Goal: Task Accomplishment & Management: Complete application form

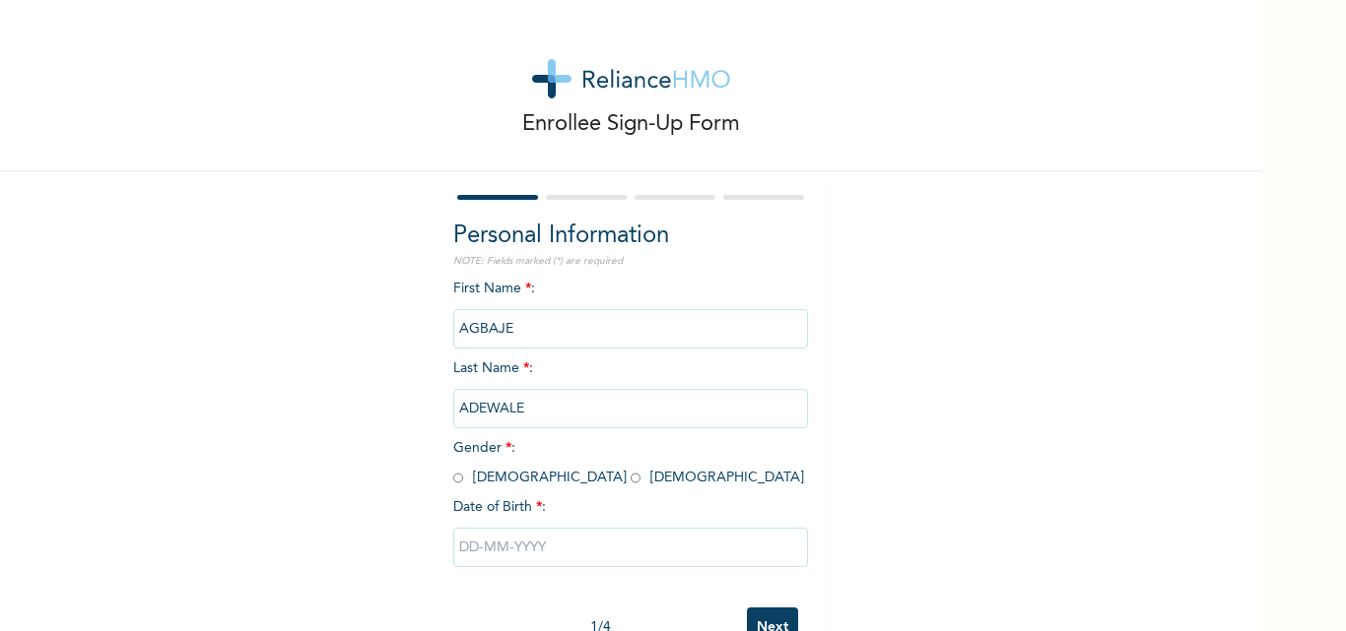
click at [453, 479] on input "radio" at bounding box center [458, 478] width 10 height 19
radio input "true"
drag, startPoint x: 535, startPoint y: 330, endPoint x: 418, endPoint y: 333, distance: 117.3
click at [418, 333] on div "Enrollee Sign-Up Form Personal Information NOTE: Fields marked (*) are required…" at bounding box center [630, 339] width 1261 height 678
click at [307, 259] on div "Enrollee Sign-Up Form Personal Information NOTE: Fields marked (*) are required…" at bounding box center [630, 339] width 1261 height 678
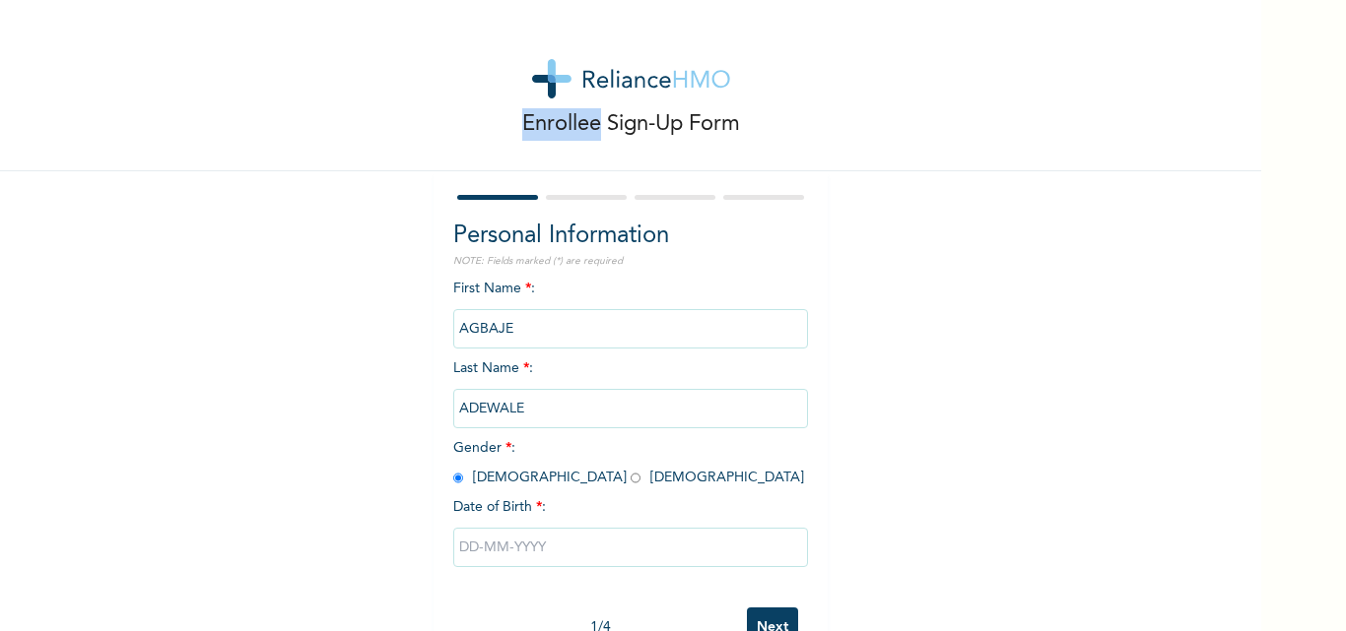
click at [307, 259] on div "Enrollee Sign-Up Form Personal Information NOTE: Fields marked (*) are required…" at bounding box center [630, 339] width 1261 height 678
click at [542, 330] on input "AGBAJE" at bounding box center [630, 328] width 355 height 39
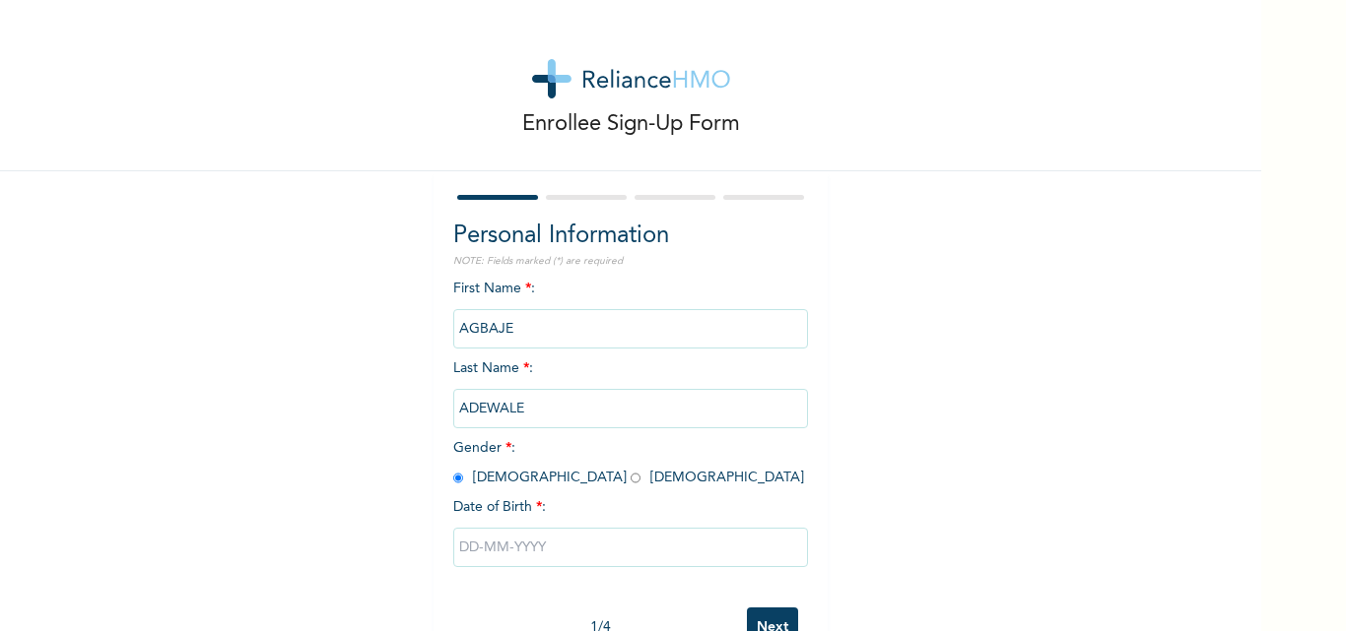
click at [404, 22] on div "Enrollee Sign-Up Form" at bounding box center [630, 85] width 1261 height 171
click at [515, 339] on input "AGBAJE" at bounding box center [630, 328] width 355 height 39
click at [517, 414] on input "ADEWALE" at bounding box center [630, 408] width 355 height 39
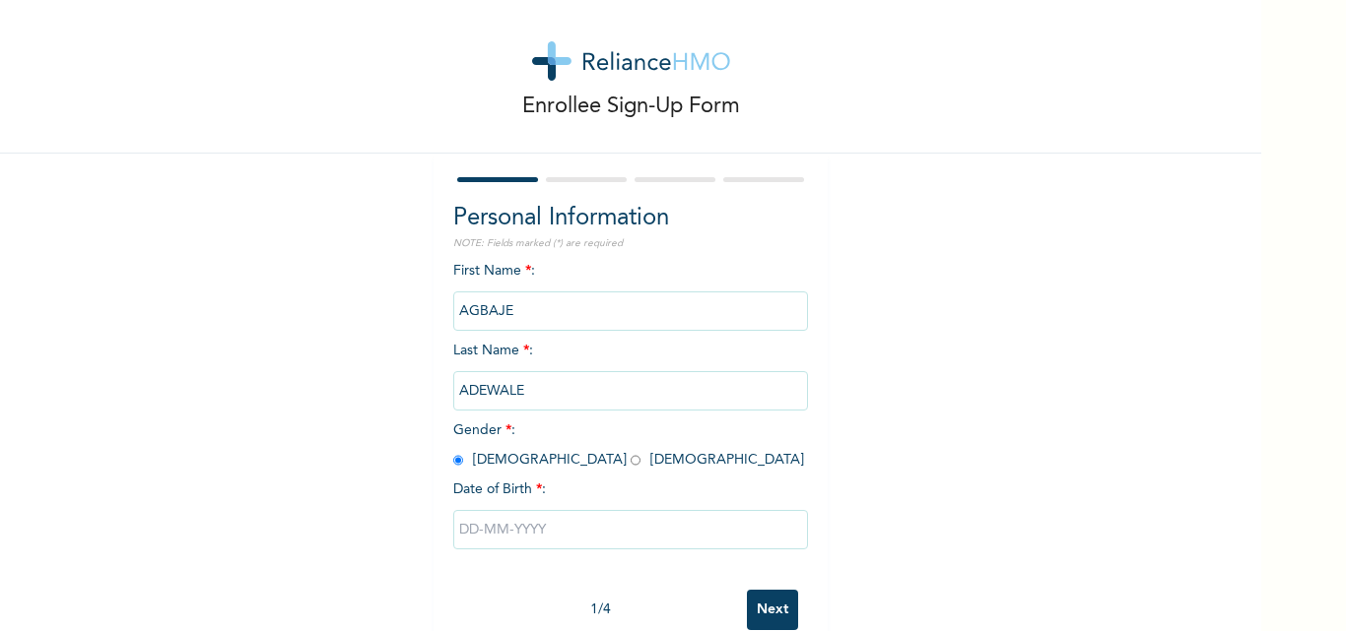
scroll to position [61, 0]
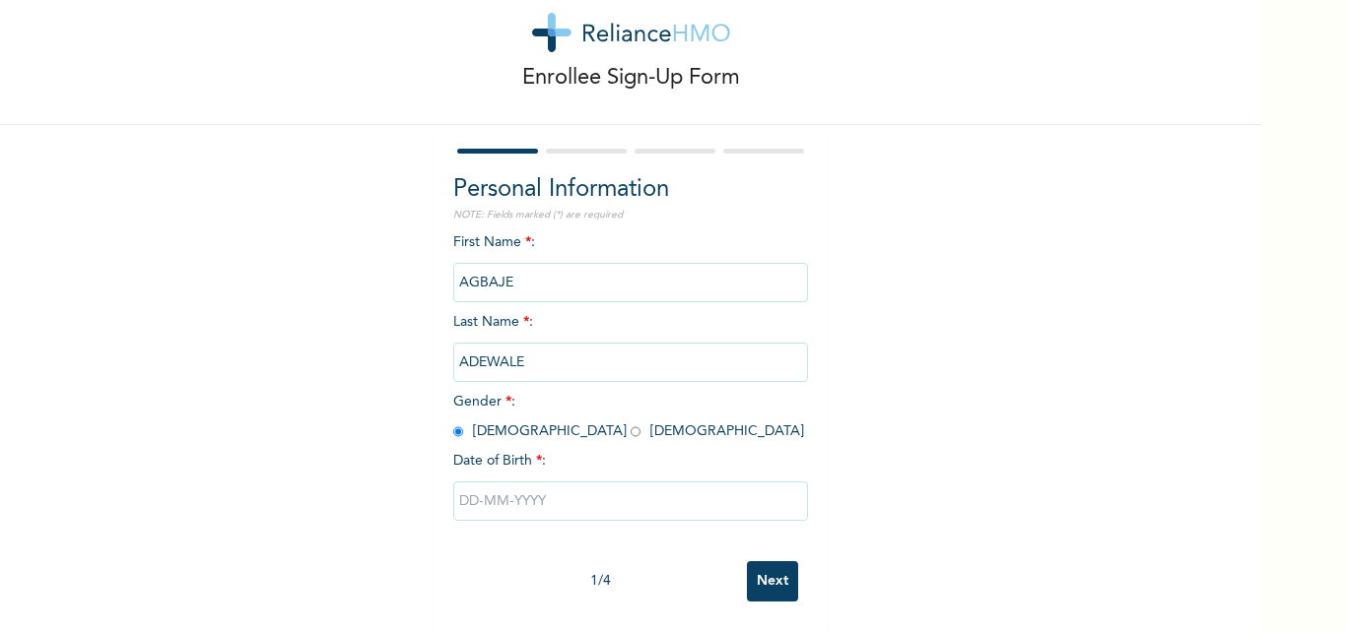
click at [563, 490] on input "text" at bounding box center [630, 501] width 355 height 39
select select "7"
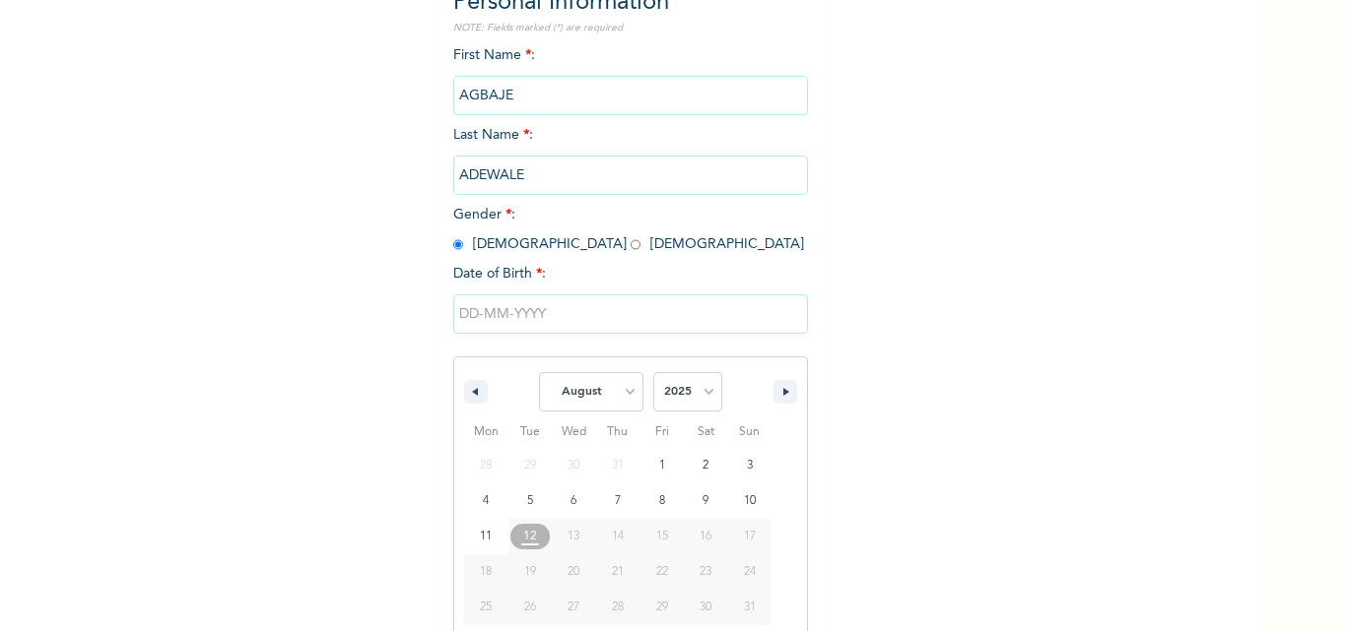
scroll to position [264, 0]
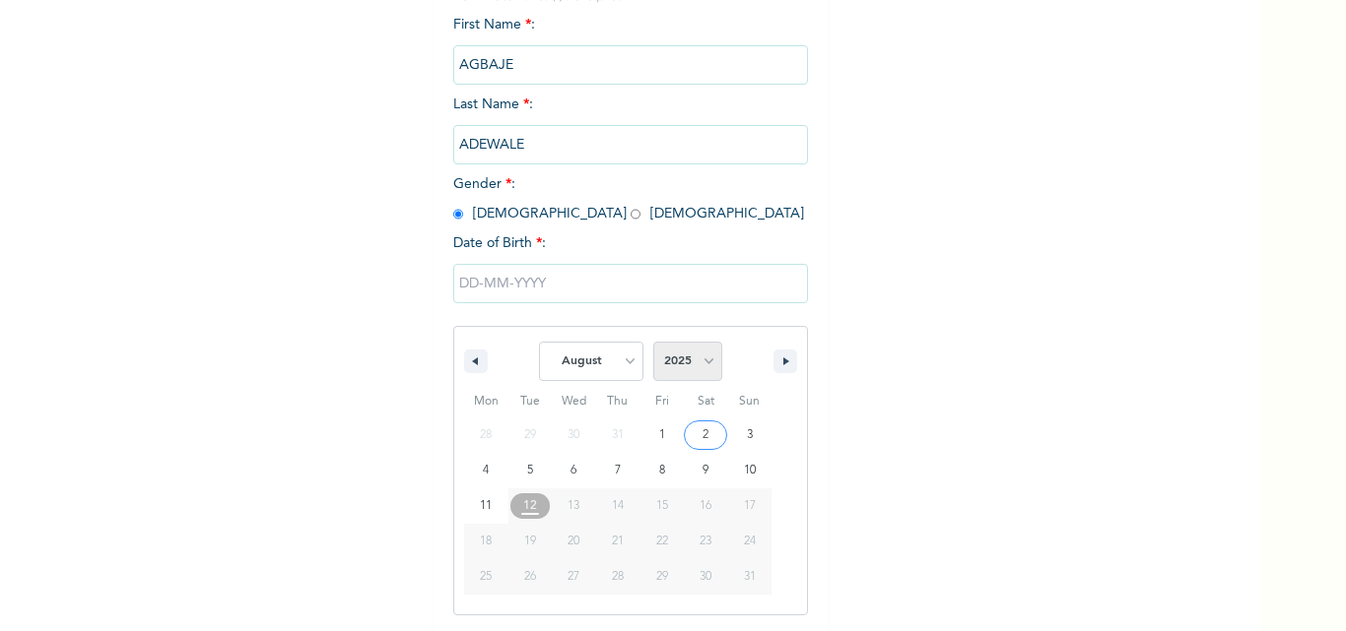
click at [696, 365] on select "2025 2024 2023 2022 2021 2020 2019 2018 2017 2016 2015 2014 2013 2012 2011 2010…" at bounding box center [687, 361] width 69 height 39
select select "1982"
click at [653, 343] on select "2025 2024 2023 2022 2021 2020 2019 2018 2017 2016 2015 2014 2013 2012 2011 2010…" at bounding box center [687, 361] width 69 height 39
click at [625, 360] on select "January February March April May June July August September October November De…" at bounding box center [591, 361] width 104 height 39
select select "9"
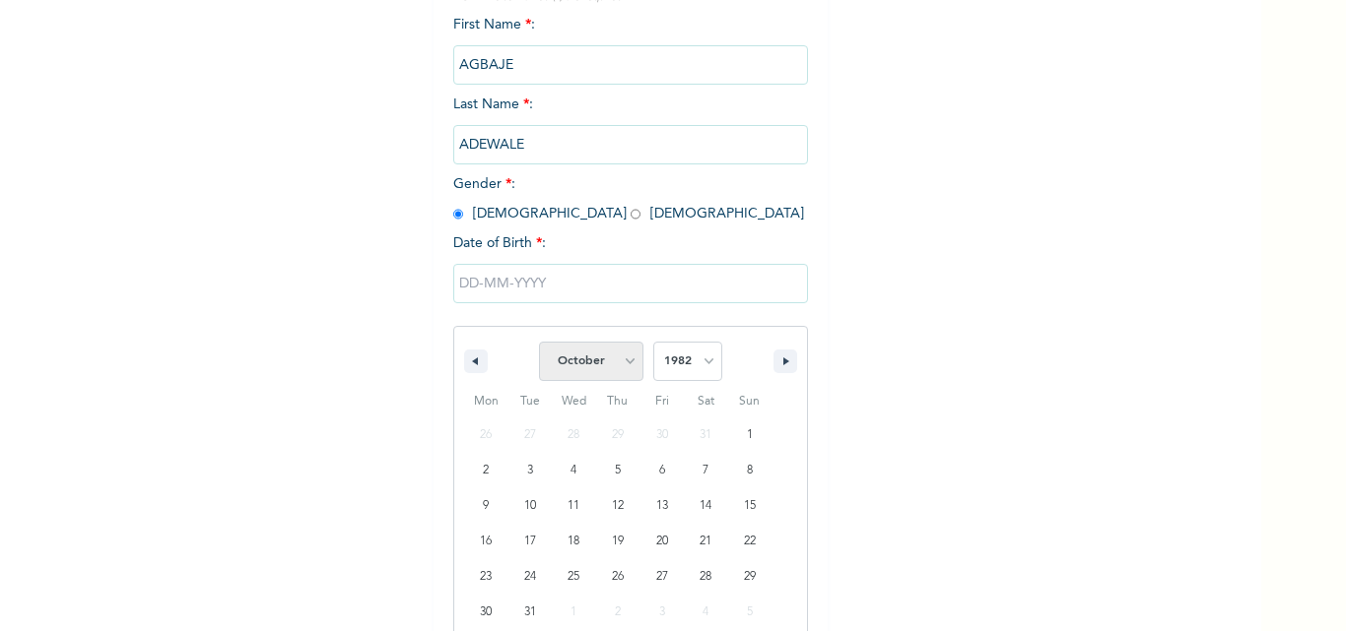
click at [539, 343] on select "January February March April May June July August September October November De…" at bounding box center [591, 361] width 104 height 39
type input "[DATE]"
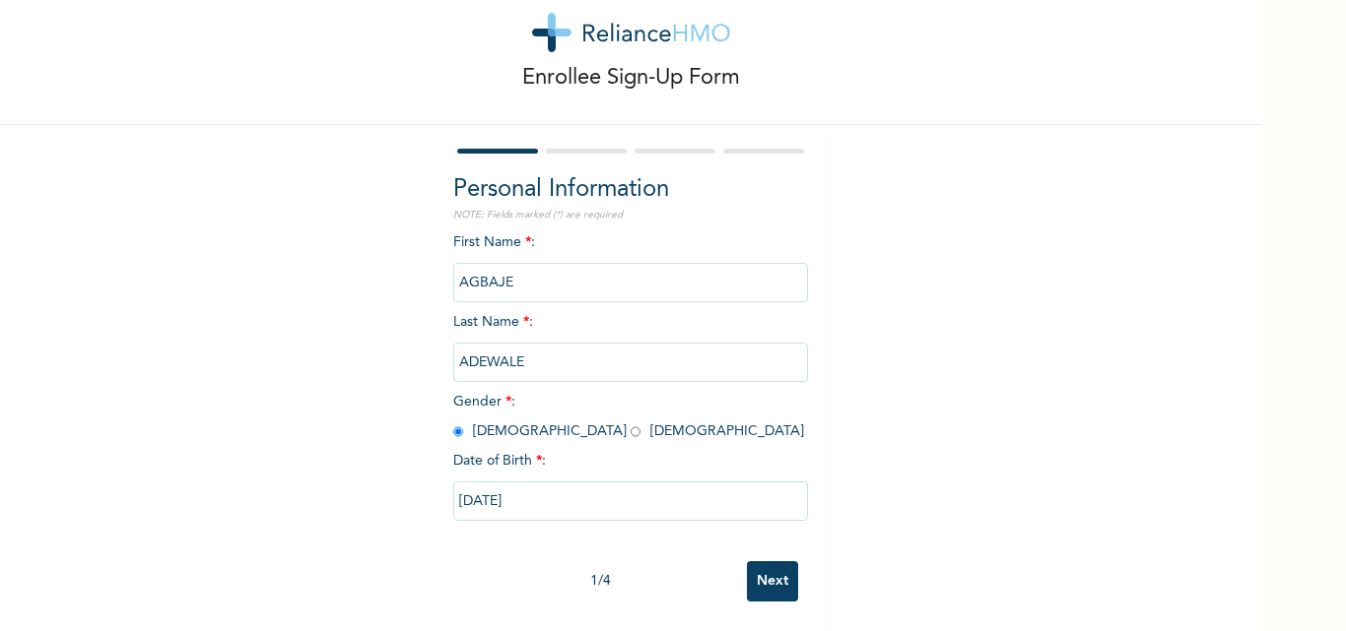
scroll to position [61, 0]
click at [762, 565] on input "Next" at bounding box center [772, 582] width 51 height 40
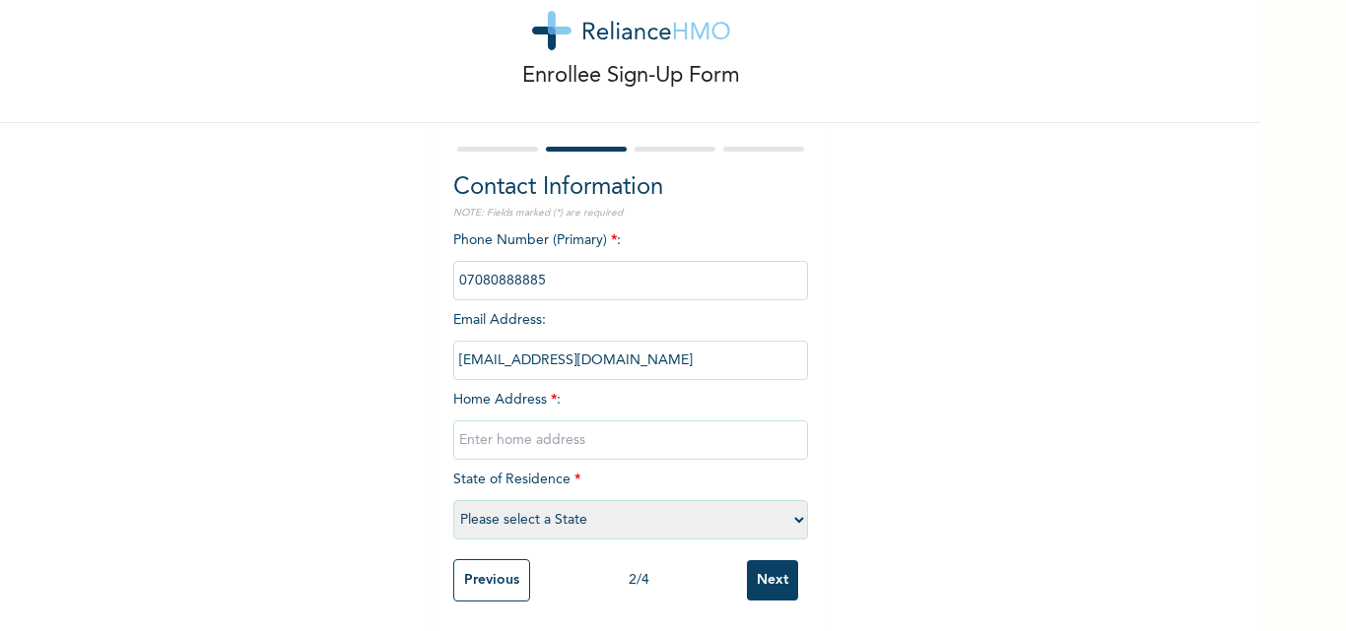
click at [604, 428] on input "text" at bounding box center [630, 440] width 355 height 39
type input "[STREET_ADDRESS]"
select select "25"
click at [761, 562] on input "Next" at bounding box center [772, 581] width 51 height 40
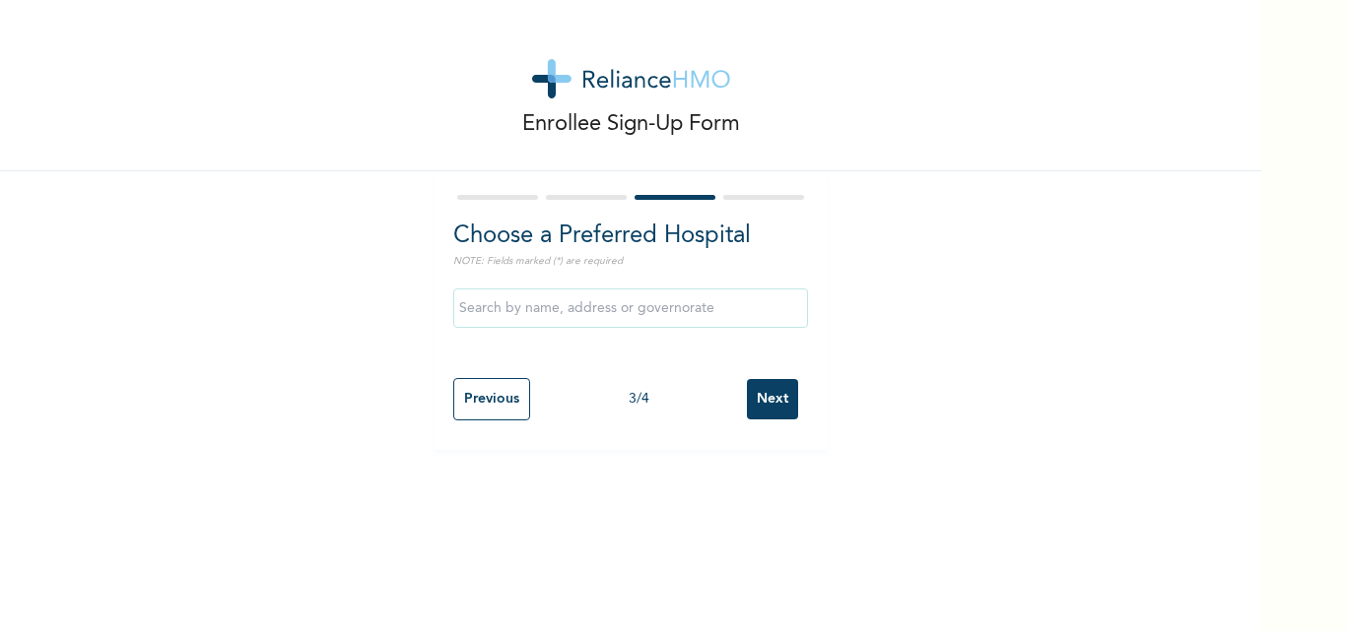
scroll to position [0, 0]
click at [650, 318] on input "text" at bounding box center [630, 308] width 355 height 39
click at [551, 305] on input "text" at bounding box center [630, 308] width 355 height 39
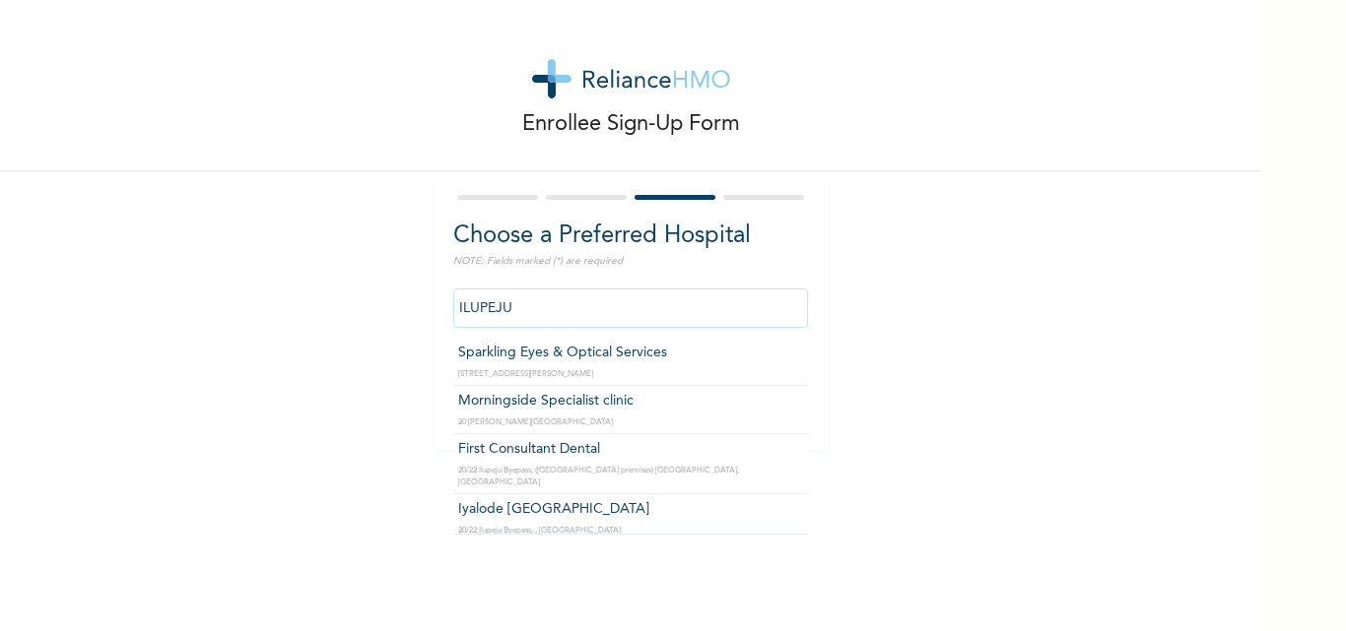
type input "Morningside Specialist clinic"
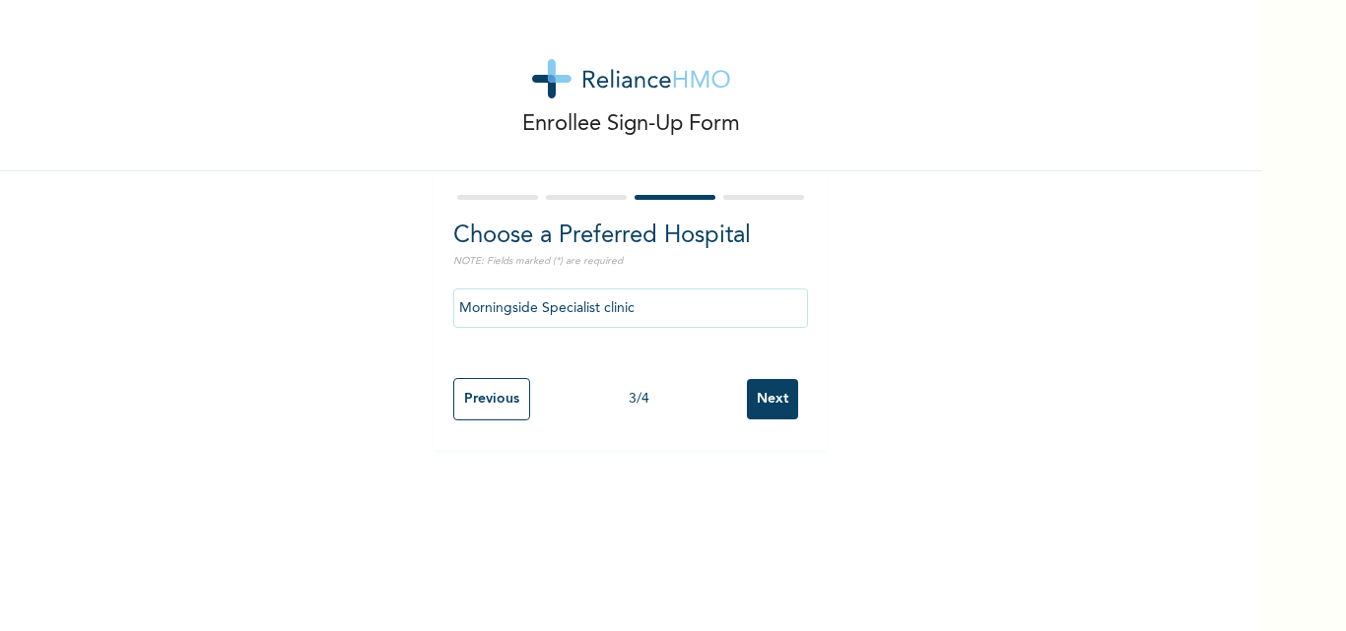
click at [775, 401] on input "Next" at bounding box center [772, 399] width 51 height 40
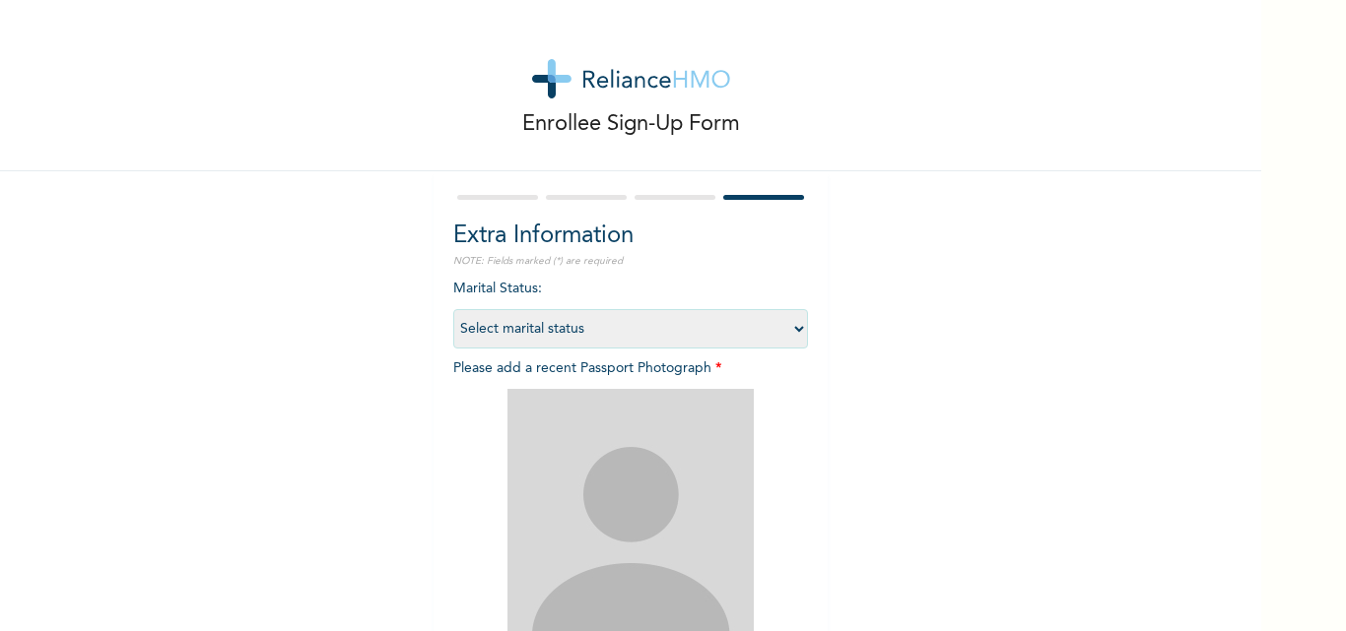
click at [789, 332] on select "Select marital status [DEMOGRAPHIC_DATA] Married [DEMOGRAPHIC_DATA] Widow/[DEMO…" at bounding box center [630, 328] width 355 height 39
select select "4"
click at [453, 309] on select "Select marital status [DEMOGRAPHIC_DATA] Married [DEMOGRAPHIC_DATA] Widow/[DEMO…" at bounding box center [630, 328] width 355 height 39
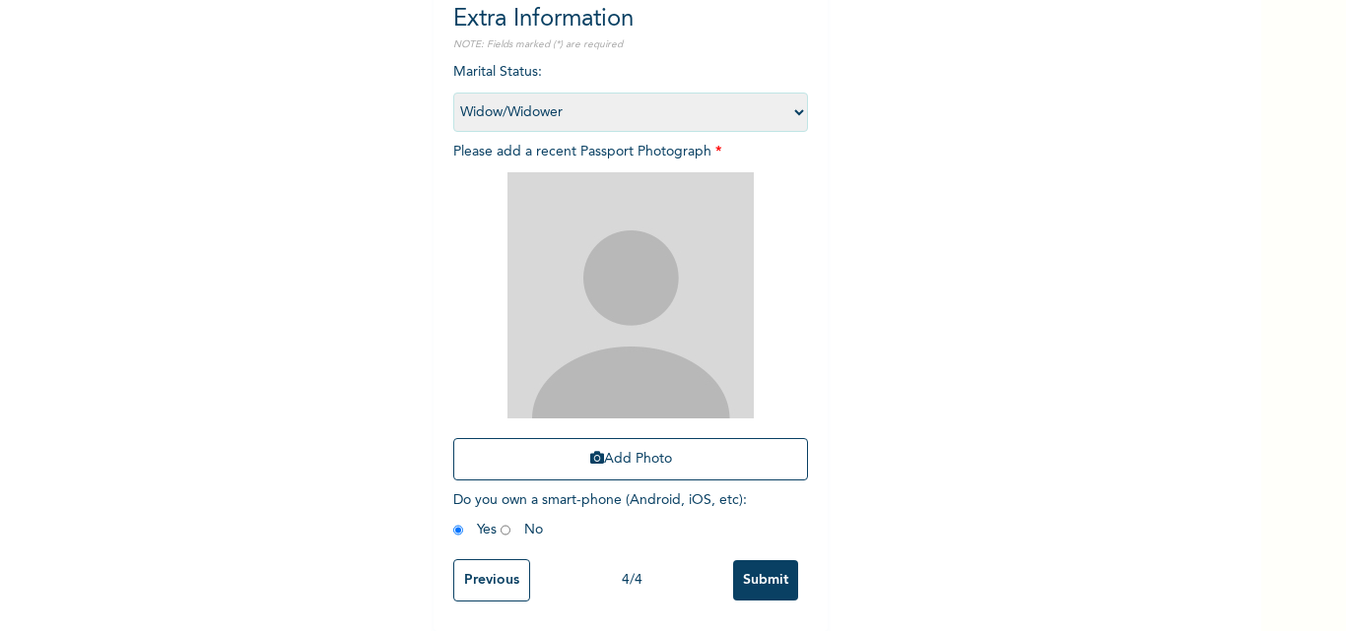
scroll to position [232, 0]
click at [669, 449] on button "Add Photo" at bounding box center [630, 459] width 355 height 42
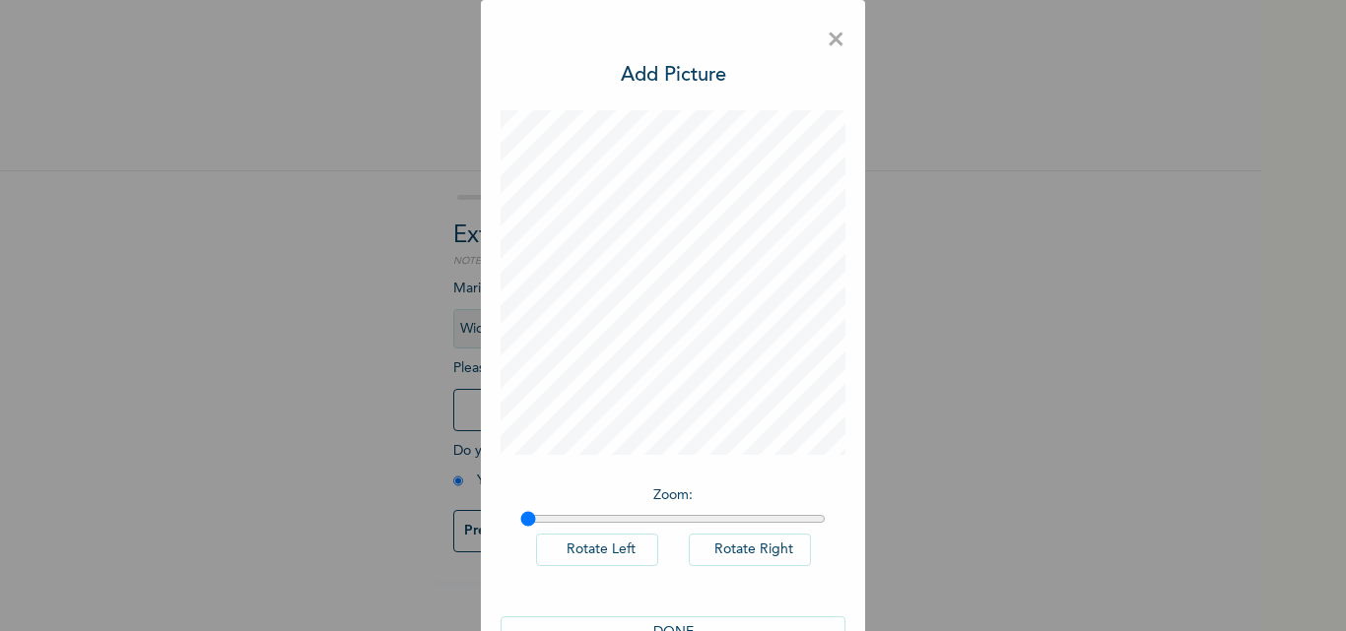
click at [832, 49] on span "×" at bounding box center [836, 40] width 19 height 41
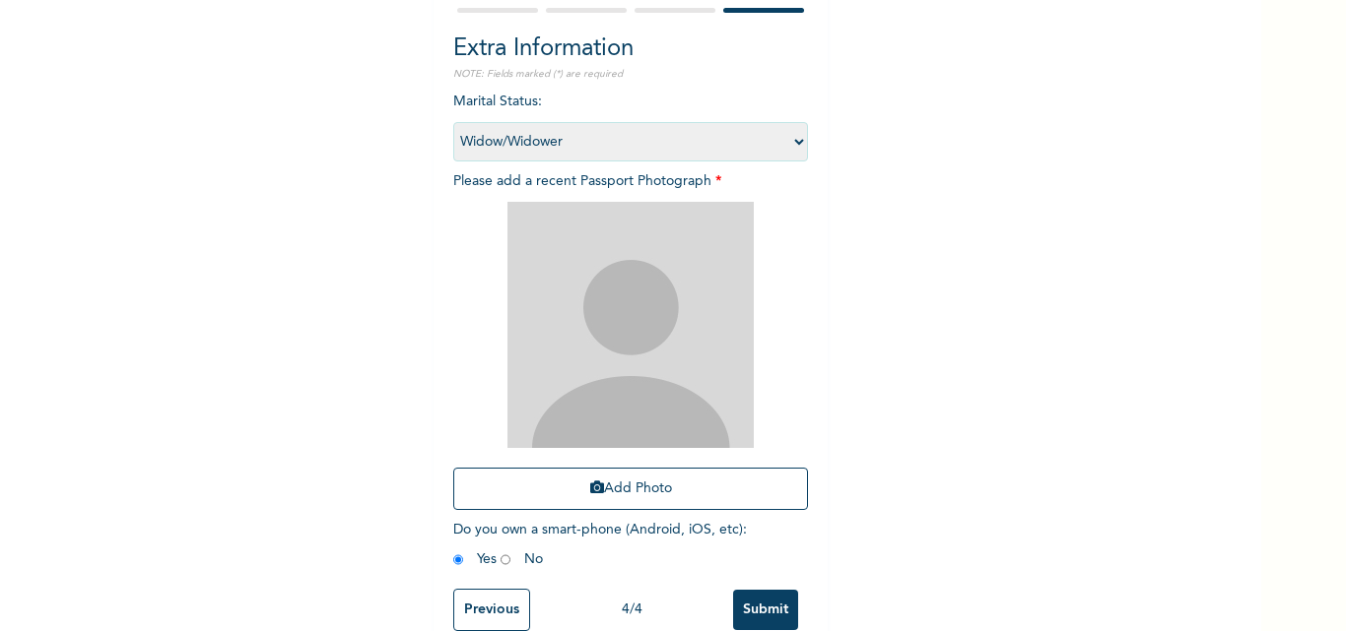
scroll to position [232, 0]
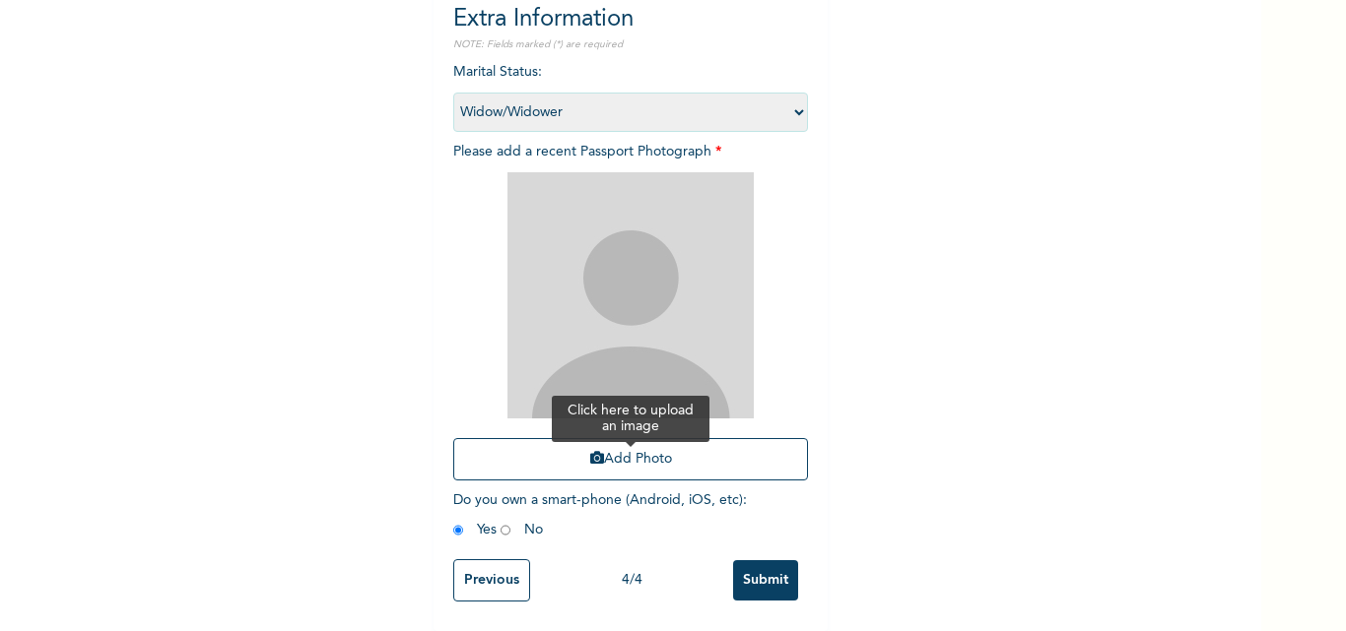
click at [705, 444] on button "Add Photo" at bounding box center [630, 459] width 355 height 42
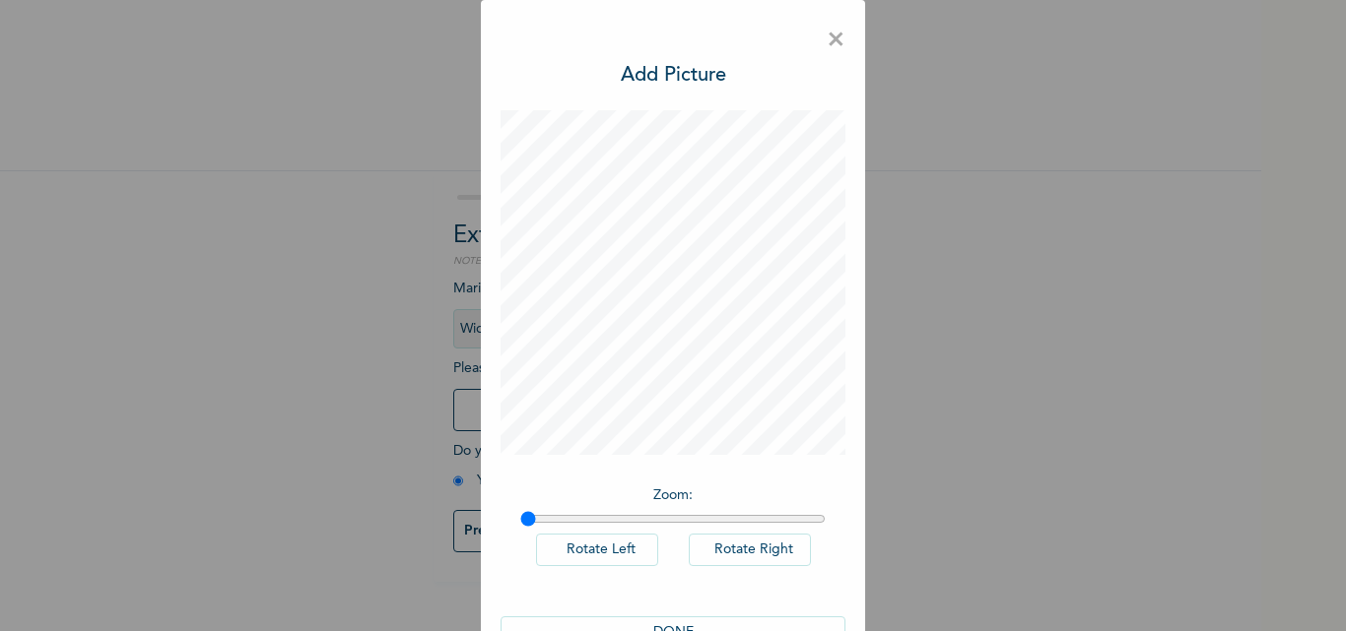
scroll to position [56, 0]
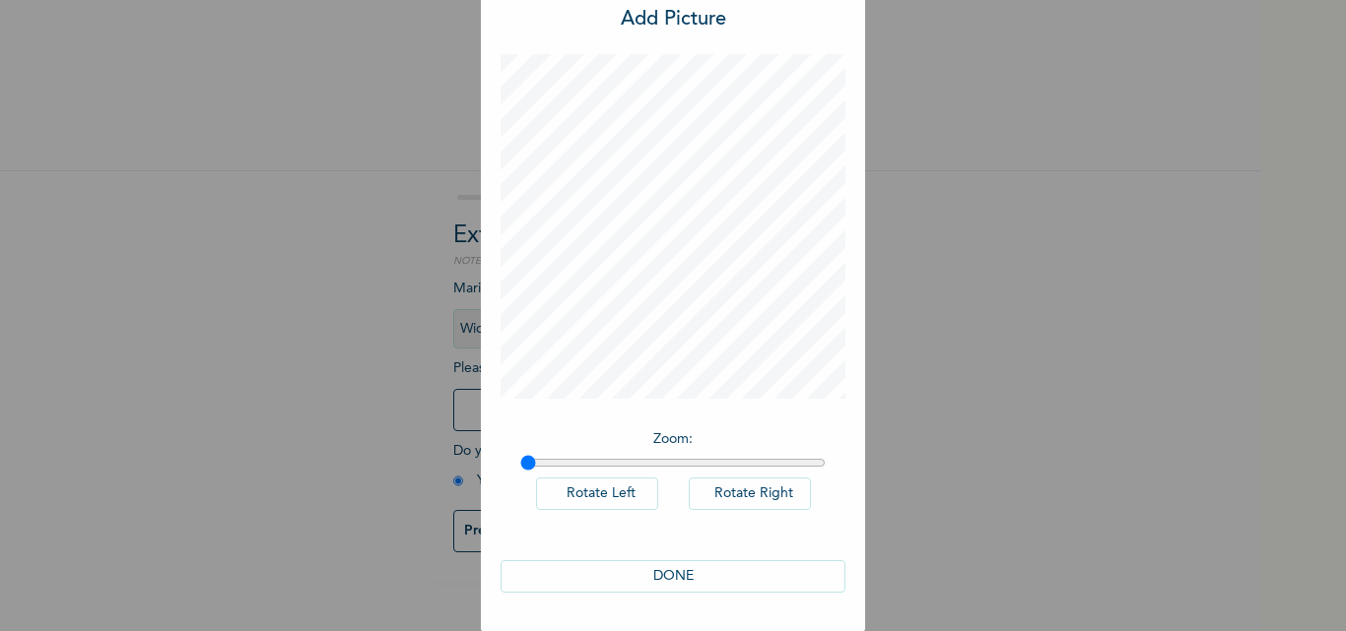
click at [725, 576] on button "DONE" at bounding box center [672, 577] width 345 height 33
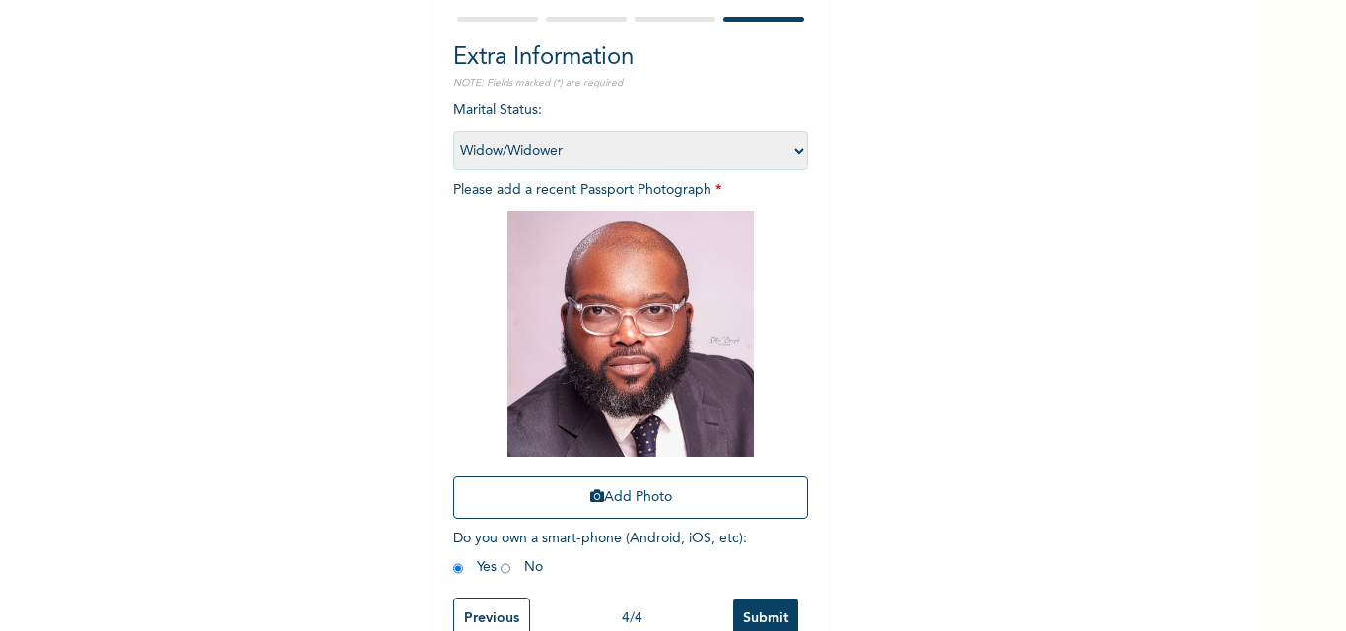
scroll to position [232, 0]
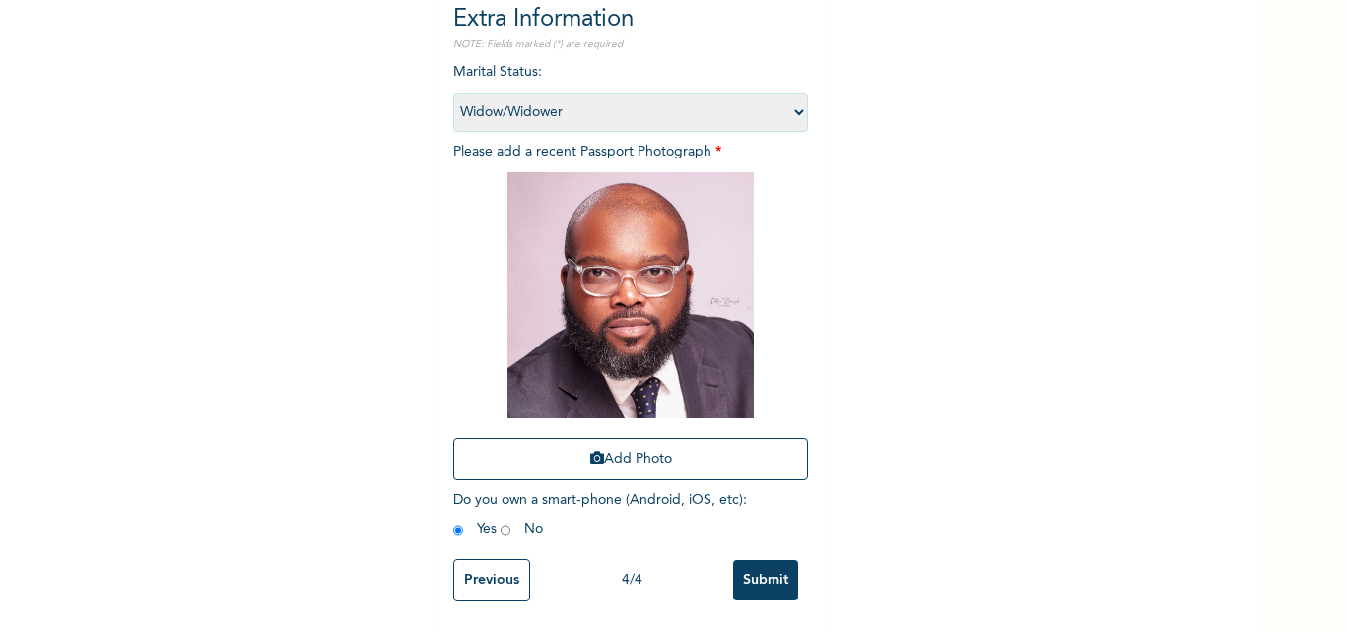
click at [761, 561] on input "Submit" at bounding box center [765, 581] width 65 height 40
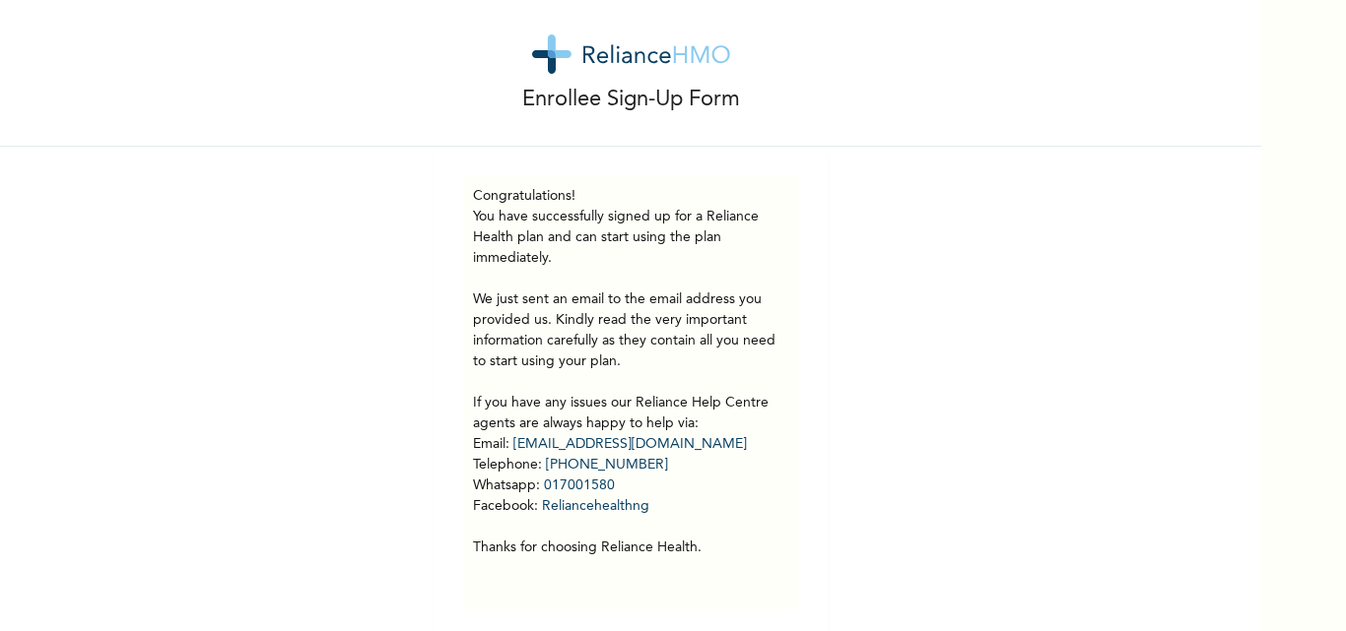
scroll to position [47, 0]
